Goal: Information Seeking & Learning: Find specific fact

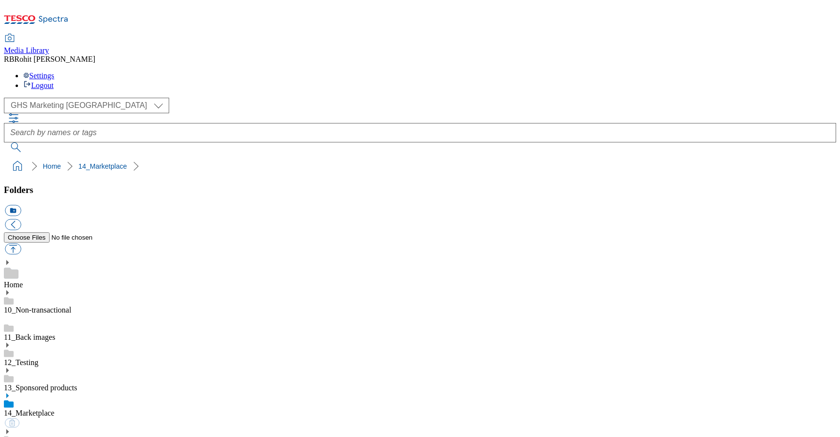
select select "flare-ghs-mktg"
click at [90, 342] on div "12_Testing" at bounding box center [420, 354] width 832 height 25
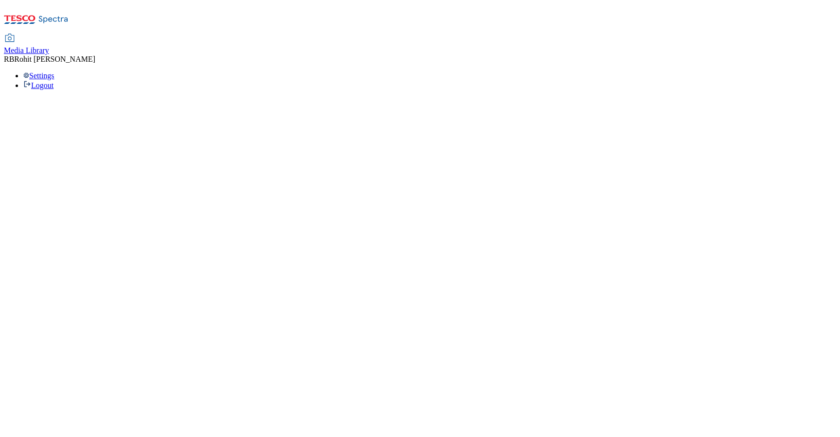
select select "flare-ghs-mktg"
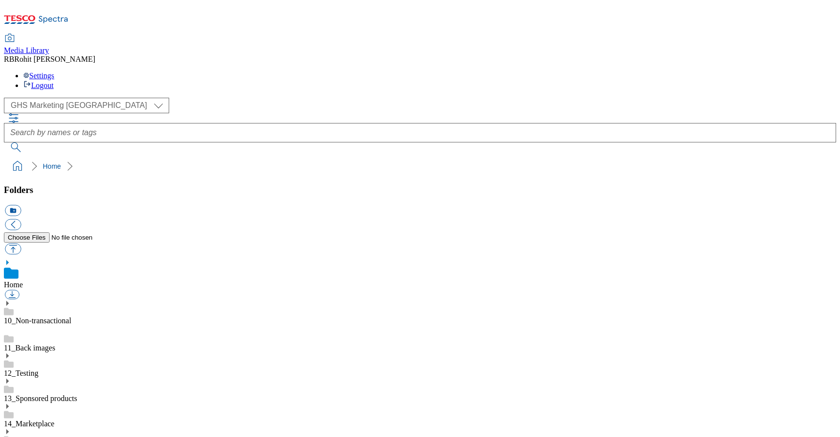
scroll to position [1, 0]
click at [333, 113] on div at bounding box center [420, 132] width 832 height 39
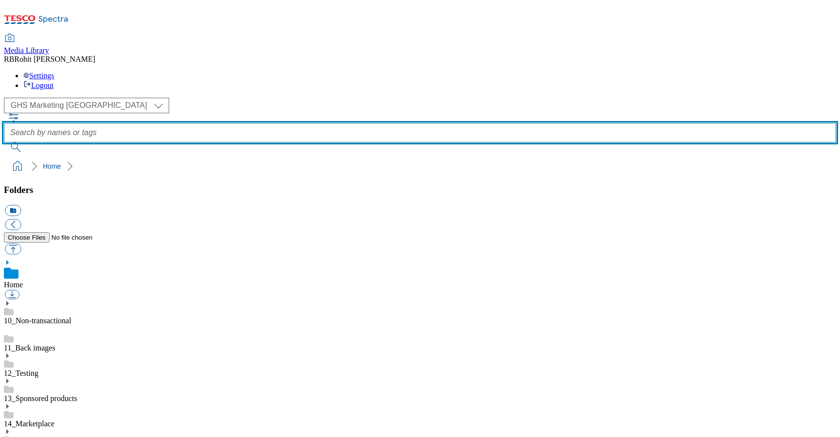
click at [335, 123] on input "text" at bounding box center [420, 132] width 832 height 19
type input "date"
click at [4, 142] on button "submit" at bounding box center [16, 147] width 25 height 10
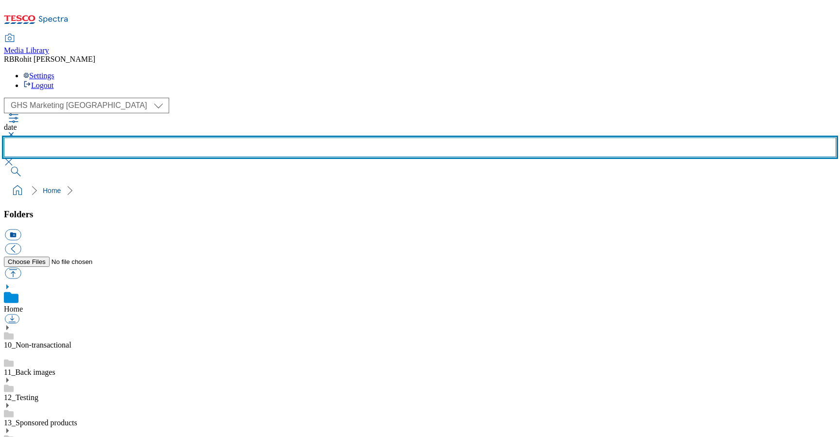
scroll to position [547, 0]
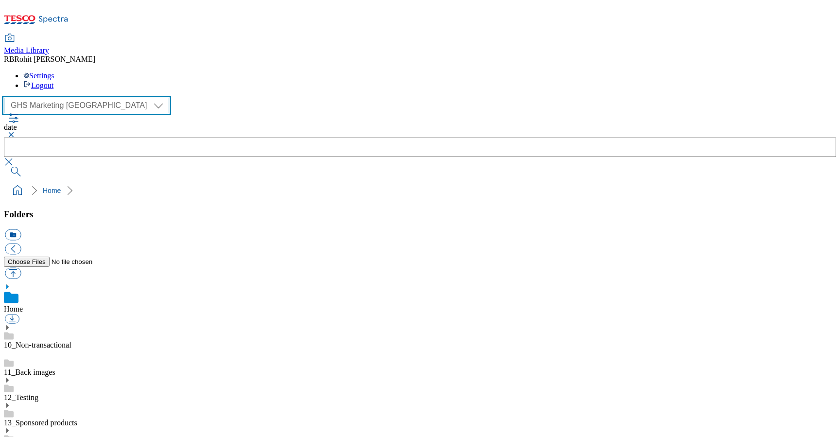
click at [55, 98] on select "Clubcard Marketing Clubcard ROI Dotcom UK GHS Marketing UK GHS ROI Realfood Tes…" at bounding box center [86, 106] width 165 height 16
select select "flare-ghs-roi"
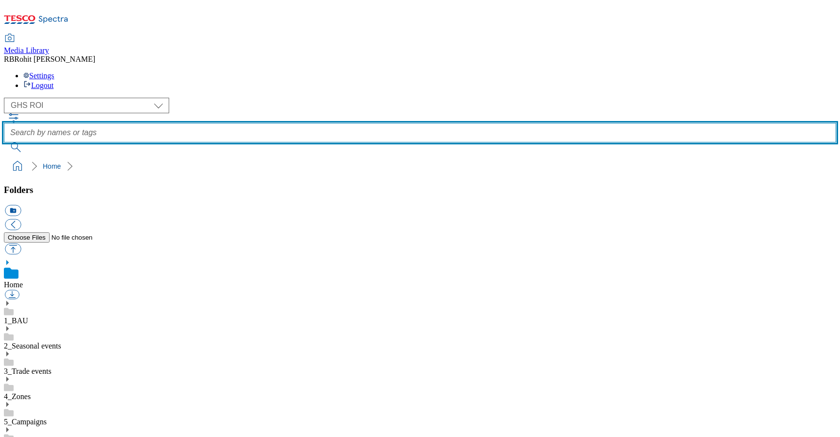
click at [328, 123] on input "text" at bounding box center [420, 132] width 832 height 19
type input "slot"
click at [4, 142] on button "submit" at bounding box center [16, 147] width 25 height 10
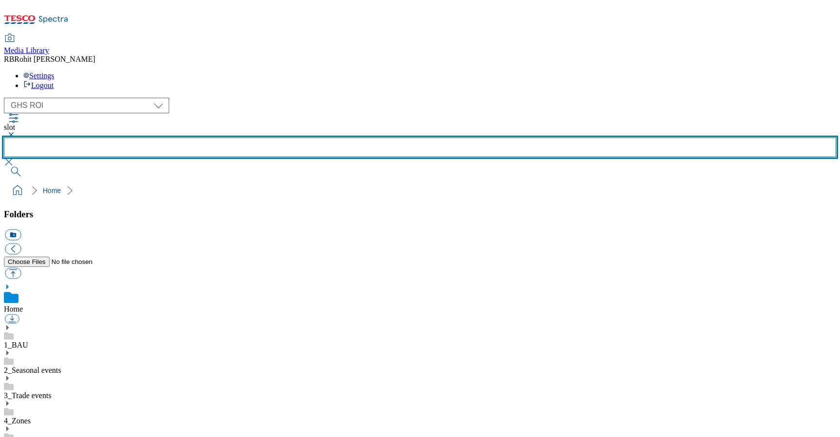
scroll to position [109, 0]
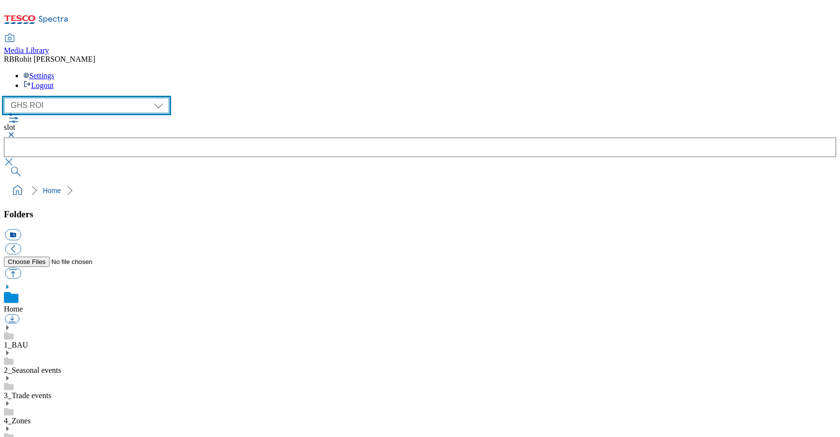
click at [62, 98] on select "Clubcard Marketing Clubcard ROI Dotcom UK GHS Marketing UK GHS ROI Realfood Tes…" at bounding box center [86, 106] width 165 height 16
select select "flare-ghs-mktg"
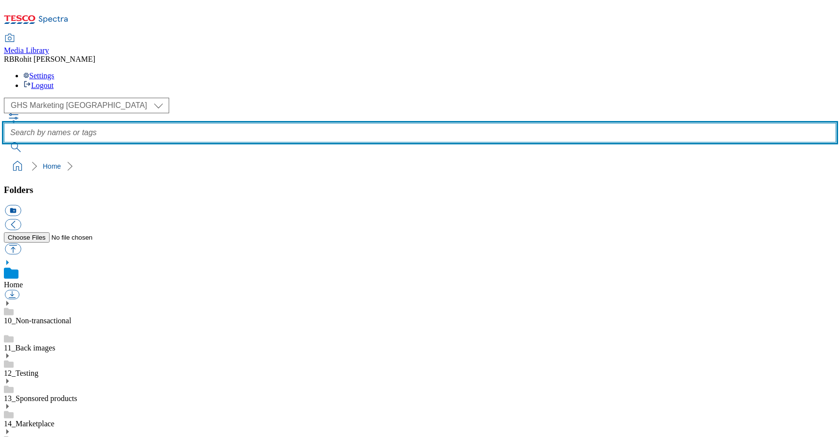
click at [339, 123] on input "text" at bounding box center [420, 132] width 832 height 19
type input "slot"
click at [4, 142] on button "submit" at bounding box center [16, 147] width 25 height 10
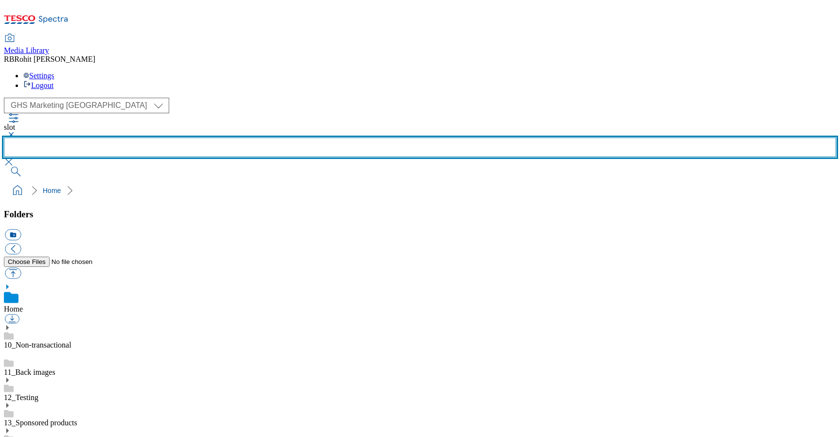
scroll to position [547, 0]
